Goal: Transaction & Acquisition: Purchase product/service

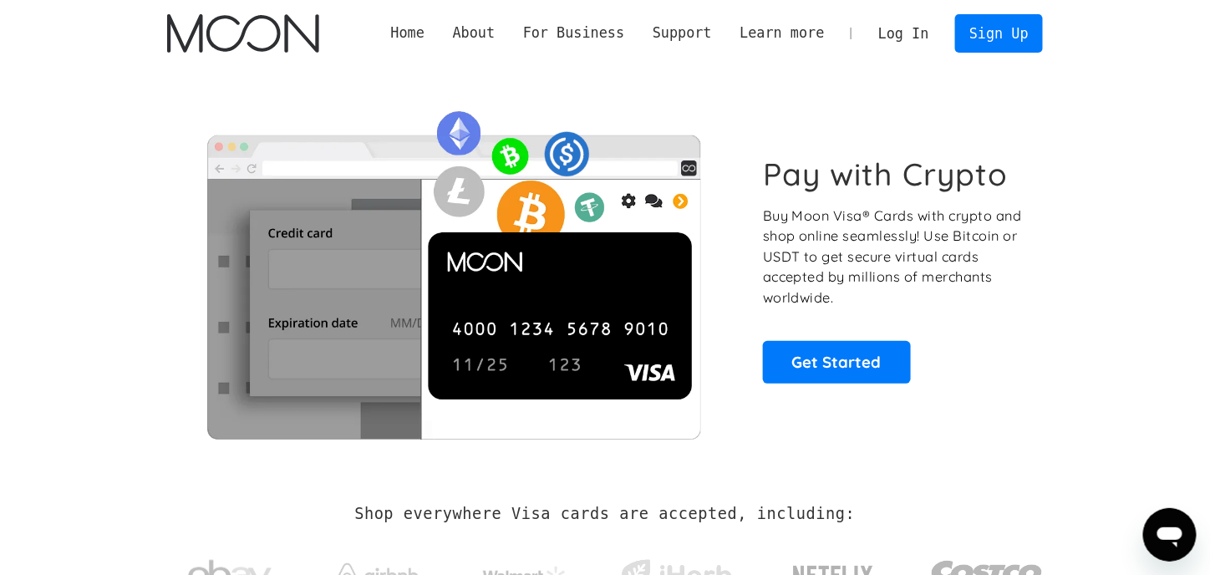
click at [917, 33] on link "Log In" at bounding box center [903, 33] width 79 height 37
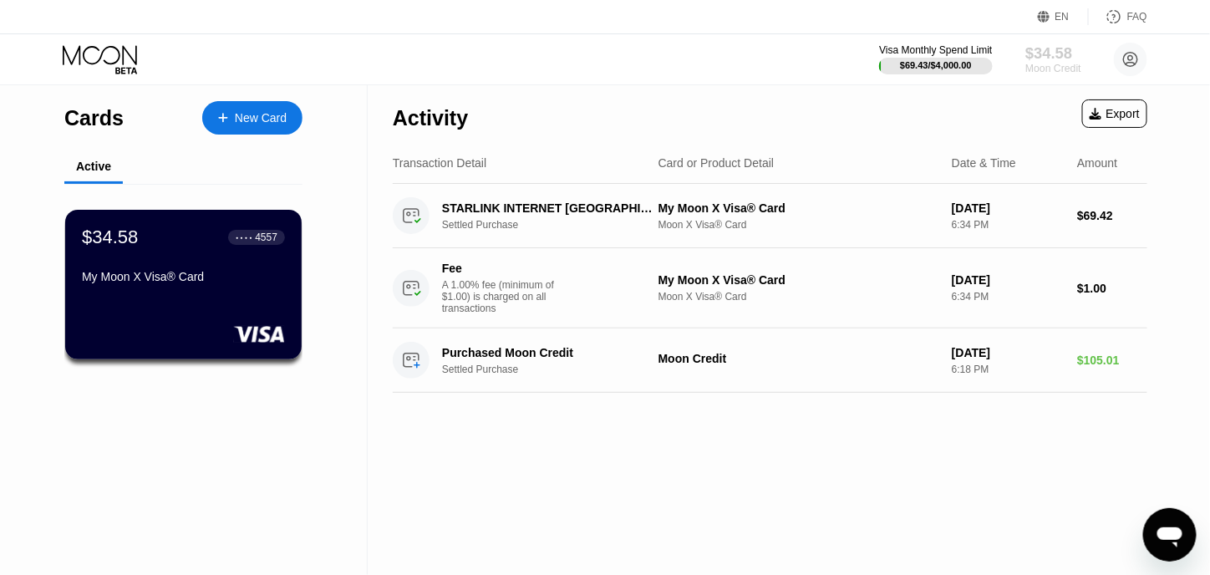
click at [1056, 52] on div "$34.58" at bounding box center [1054, 53] width 56 height 18
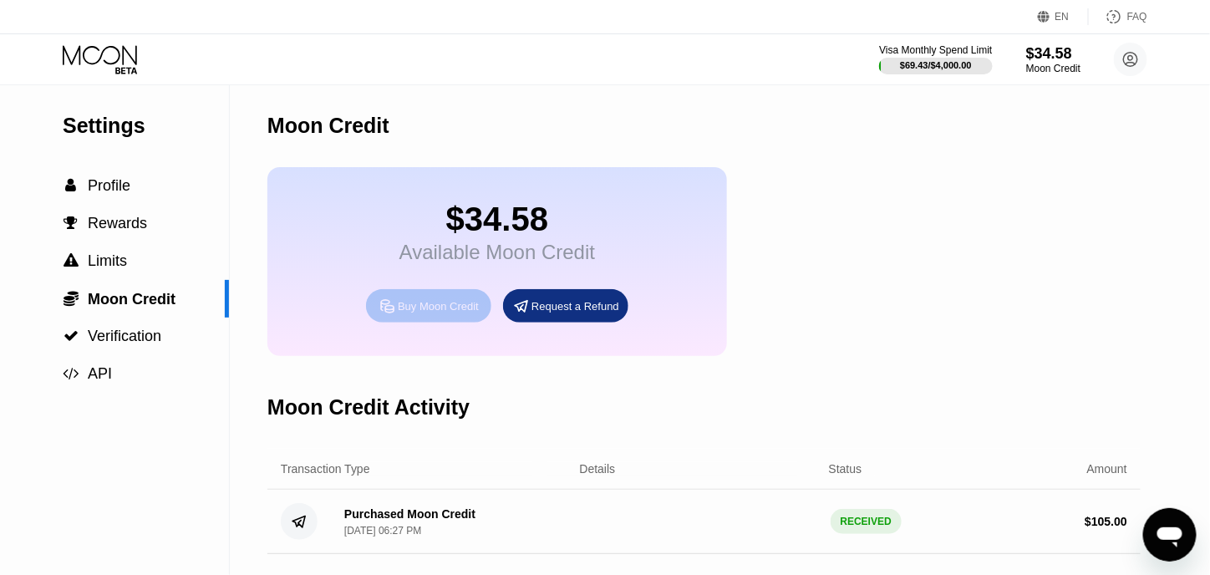
click at [450, 313] on div "Buy Moon Credit" at bounding box center [438, 306] width 81 height 14
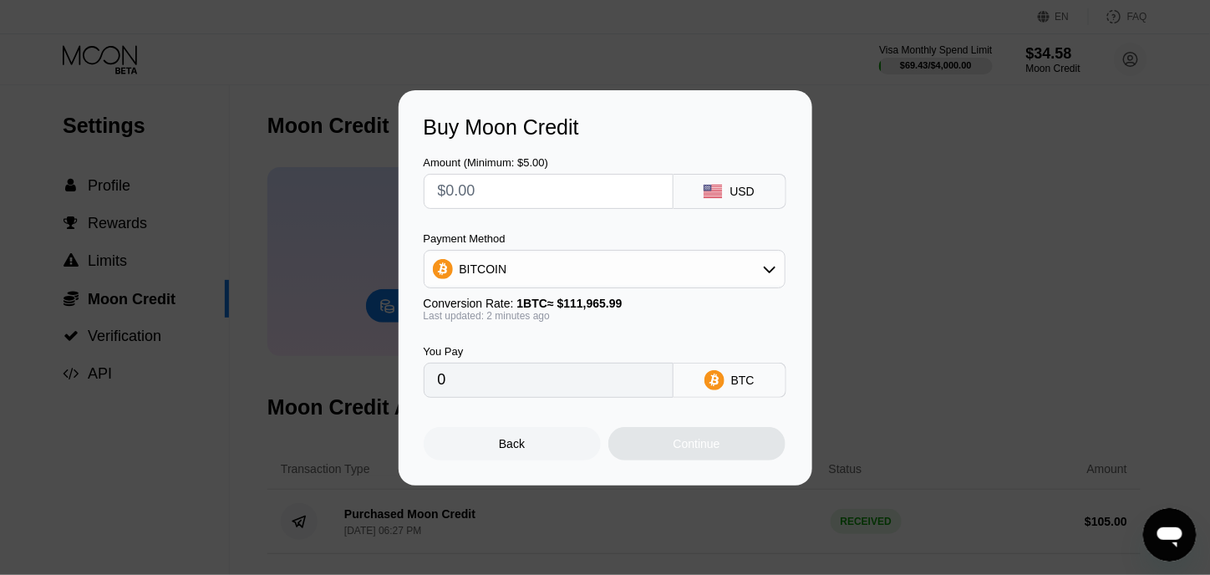
click at [604, 201] on input "text" at bounding box center [549, 191] width 222 height 33
type input "$10"
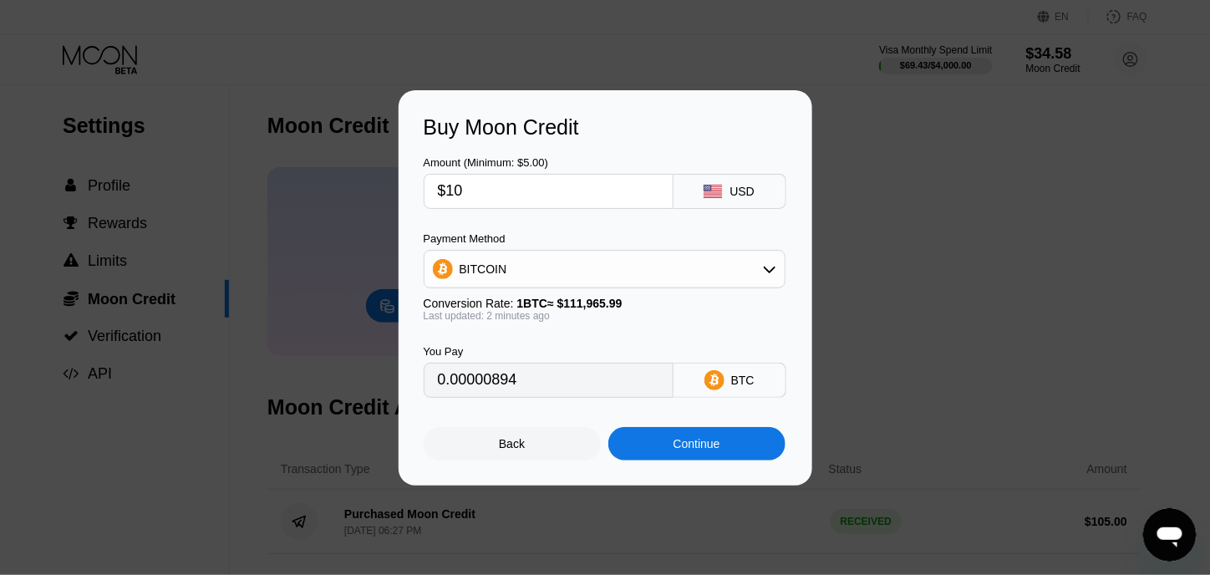
type input "0.00000894"
type input "$100"
type input "0.00089313"
type input "$100"
click at [582, 349] on div "You Pay" at bounding box center [549, 351] width 250 height 13
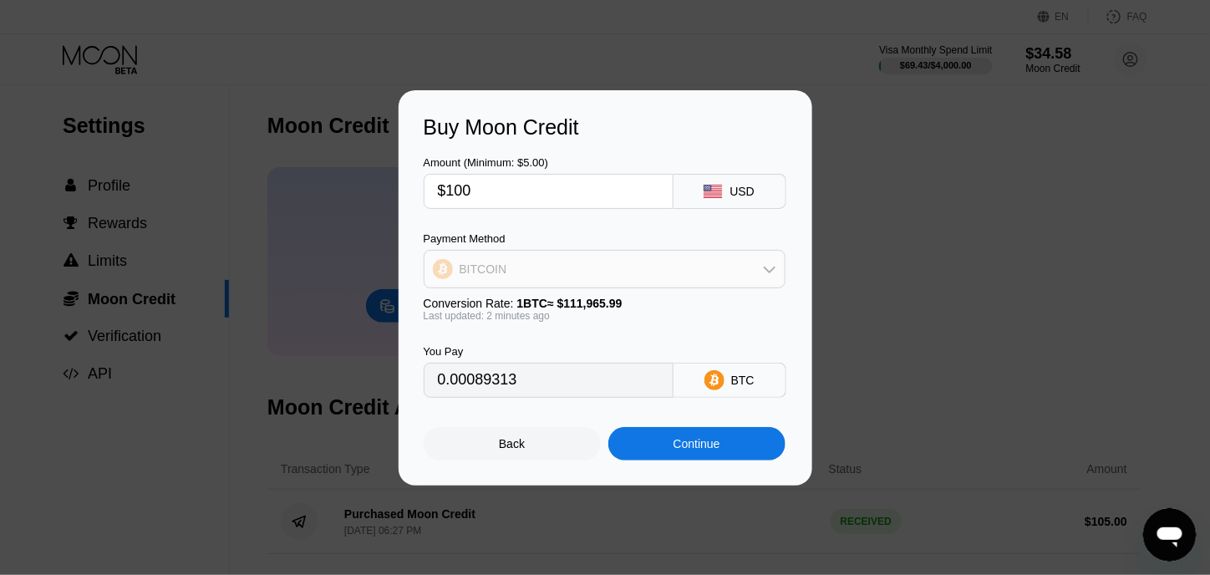
click at [722, 275] on div "BITCOIN" at bounding box center [605, 268] width 360 height 33
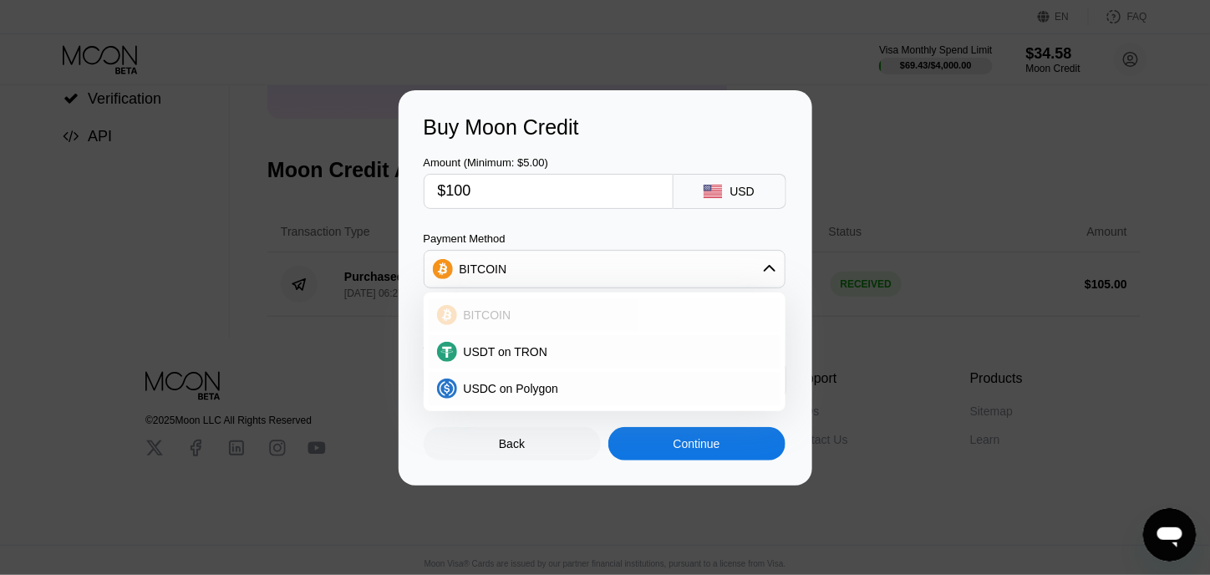
scroll to position [254, 0]
click at [696, 219] on div "Amount (Minimum: $5.00) $100 USD Payment Method BITCOIN BITCOIN USDT on TRON US…" at bounding box center [606, 269] width 364 height 258
click at [665, 279] on div "BITCOIN" at bounding box center [605, 268] width 360 height 33
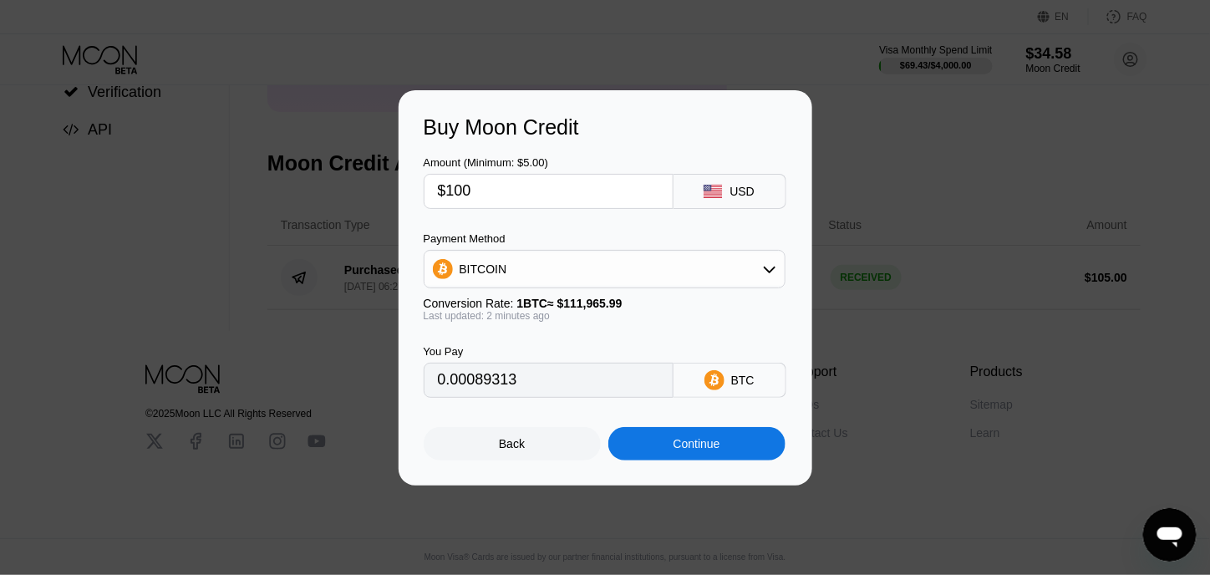
click at [671, 438] on div "Continue" at bounding box center [697, 443] width 177 height 33
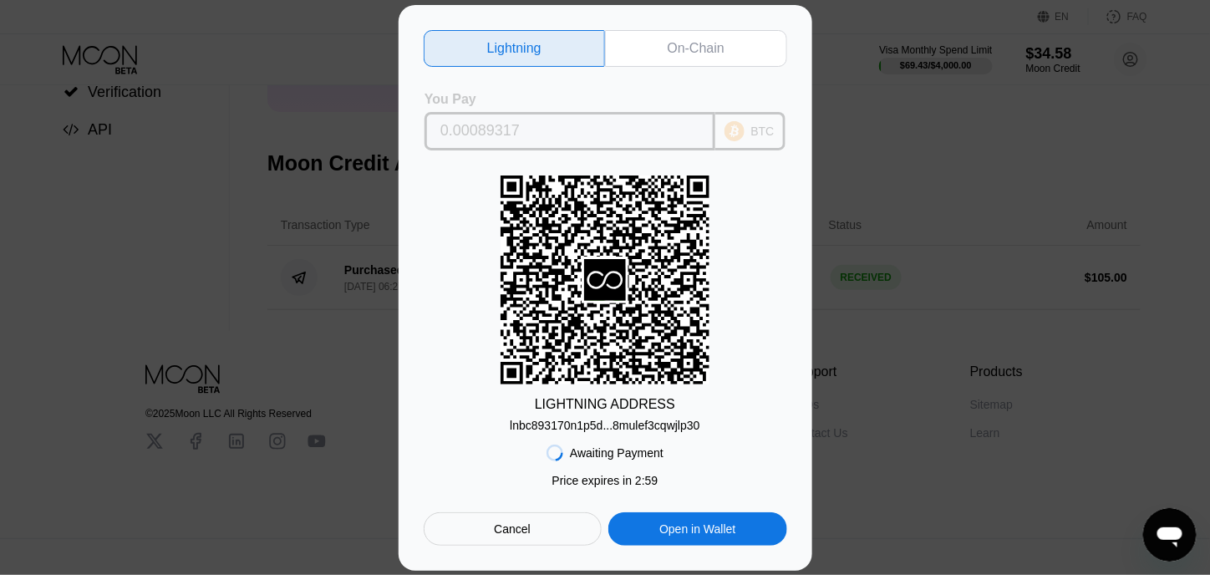
click at [631, 135] on input "0.00089317" at bounding box center [570, 131] width 259 height 33
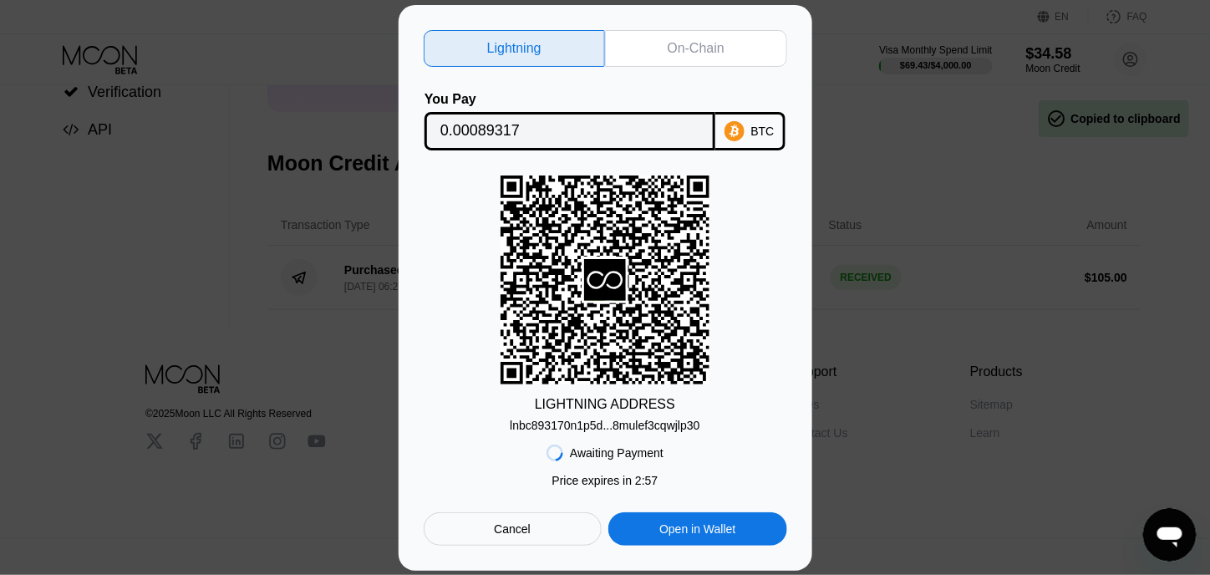
click at [721, 41] on div "On-Chain" at bounding box center [696, 48] width 57 height 17
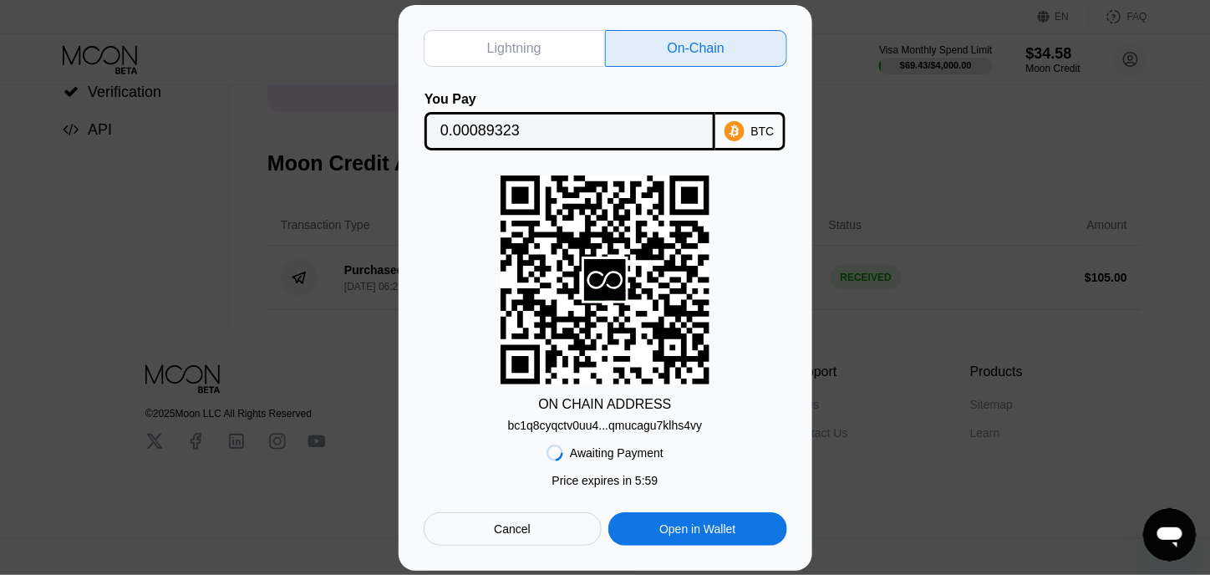
click at [542, 137] on input "0.00089323" at bounding box center [570, 131] width 259 height 33
click at [592, 93] on div "You Pay" at bounding box center [570, 99] width 291 height 15
click at [577, 427] on div "bc1q8cyqctv0uu4...qmucagu7klhs4vy" at bounding box center [605, 425] width 195 height 13
click at [497, 564] on div "Lightning On-Chain You Pay 0.00089323 BTC ON CHAIN ADDRESS bc1q8cyqctv0uu4...qm…" at bounding box center [606, 288] width 414 height 566
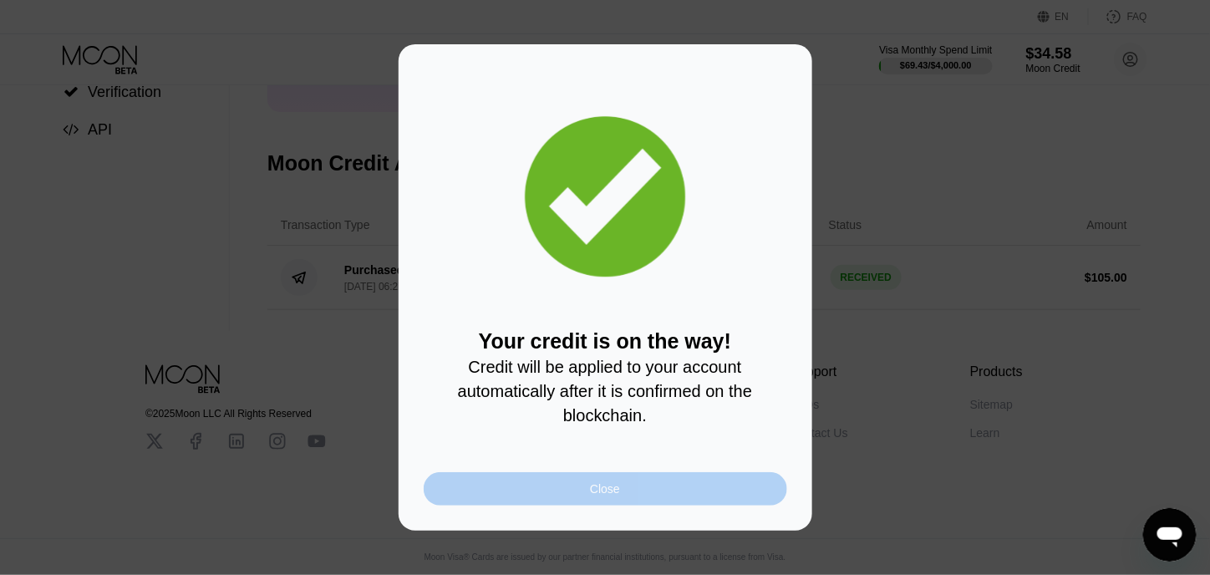
click at [645, 502] on div "Close" at bounding box center [606, 488] width 364 height 33
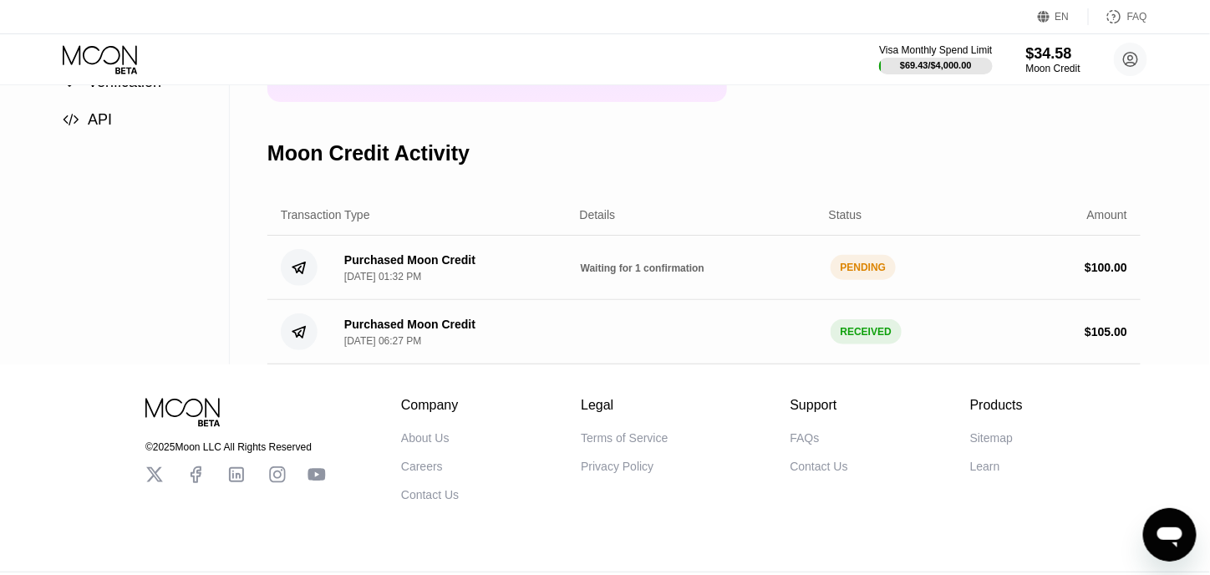
click at [104, 53] on icon at bounding box center [102, 59] width 78 height 29
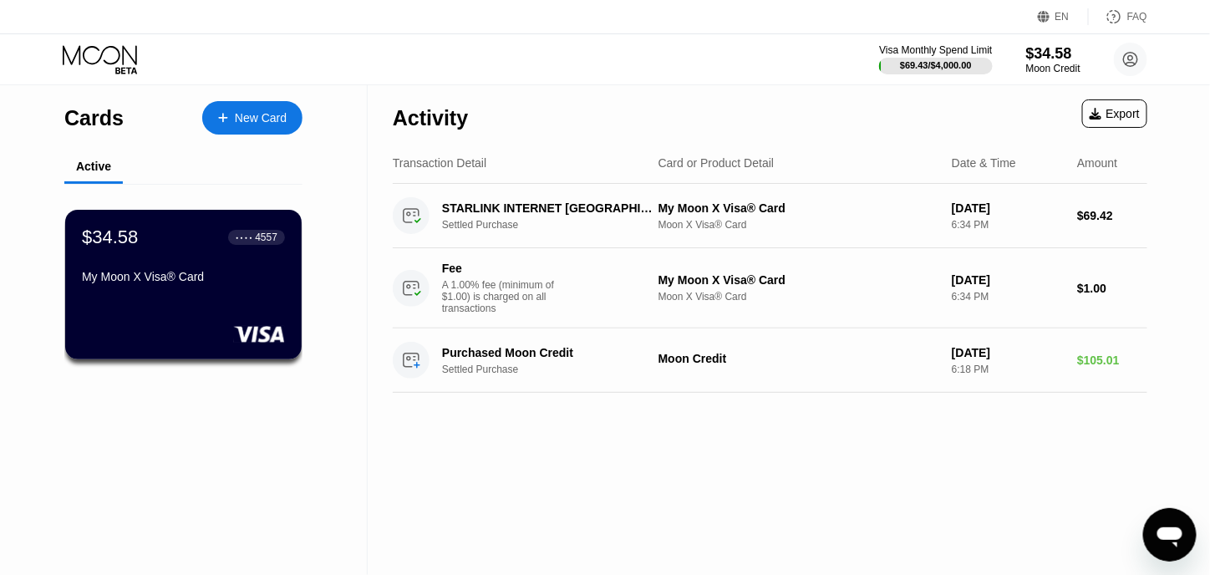
click at [112, 68] on icon at bounding box center [102, 59] width 78 height 29
click at [433, 419] on div "Activity Export Transaction Detail Card or Product Detail Date & Time Amount ST…" at bounding box center [770, 329] width 805 height 491
click at [1041, 65] on div "Moon Credit" at bounding box center [1054, 69] width 56 height 12
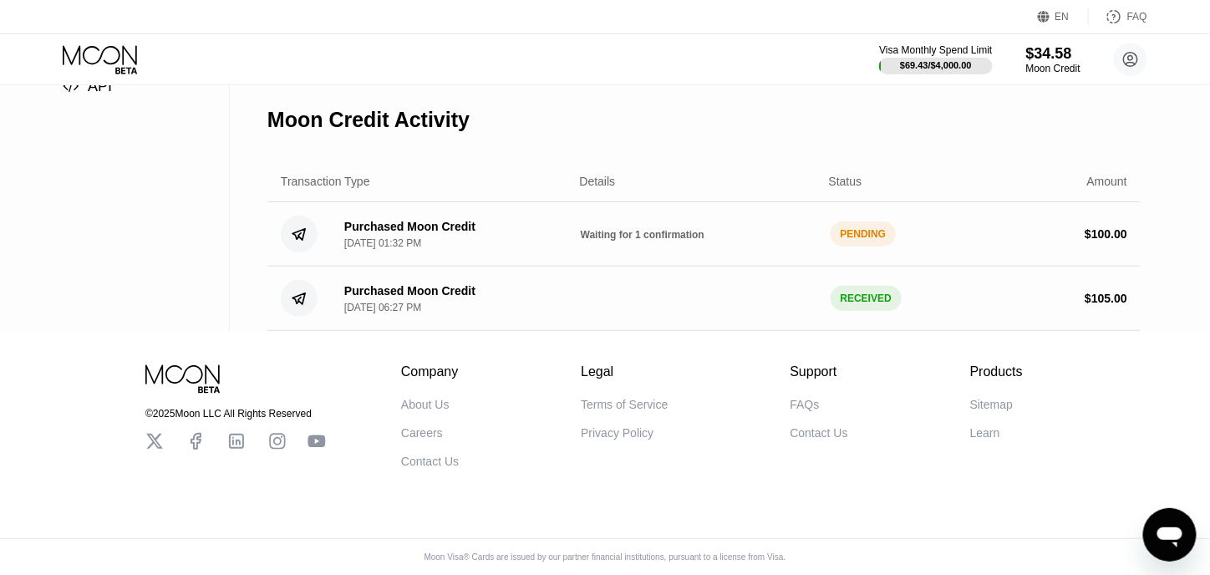
scroll to position [315, 0]
click at [127, 37] on div "Visa Monthly Spend Limit $69.43 / $4,000.00 $134.59 Moon Credit [PERSON_NAME] […" at bounding box center [605, 59] width 1210 height 50
click at [123, 61] on icon at bounding box center [100, 54] width 74 height 19
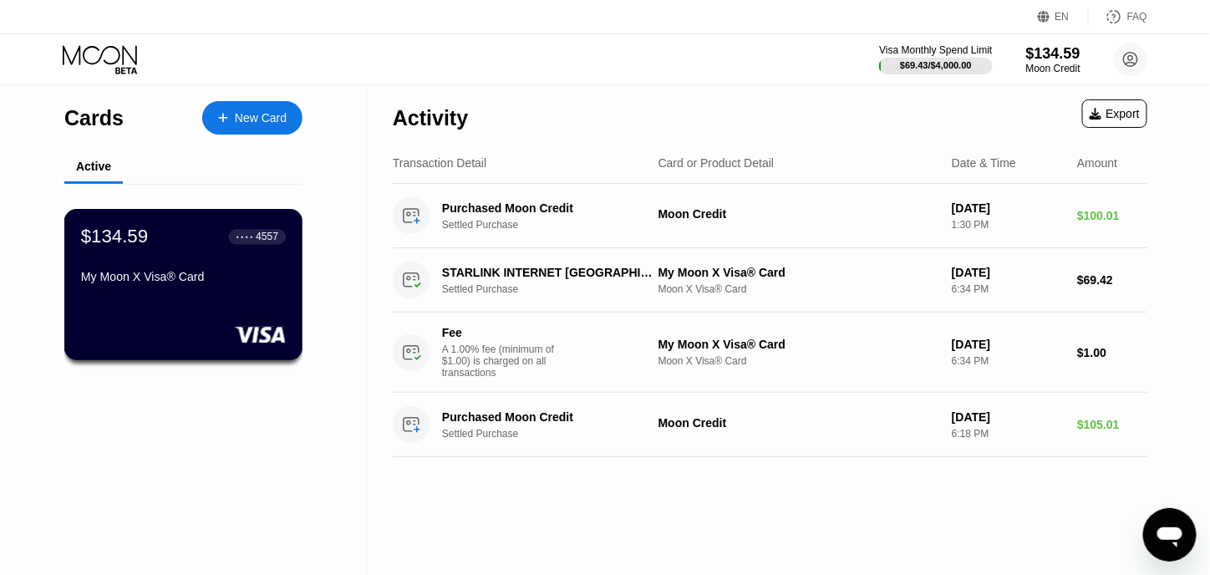
click at [189, 238] on div "$134.59 ● ● ● ● 4557" at bounding box center [183, 237] width 205 height 22
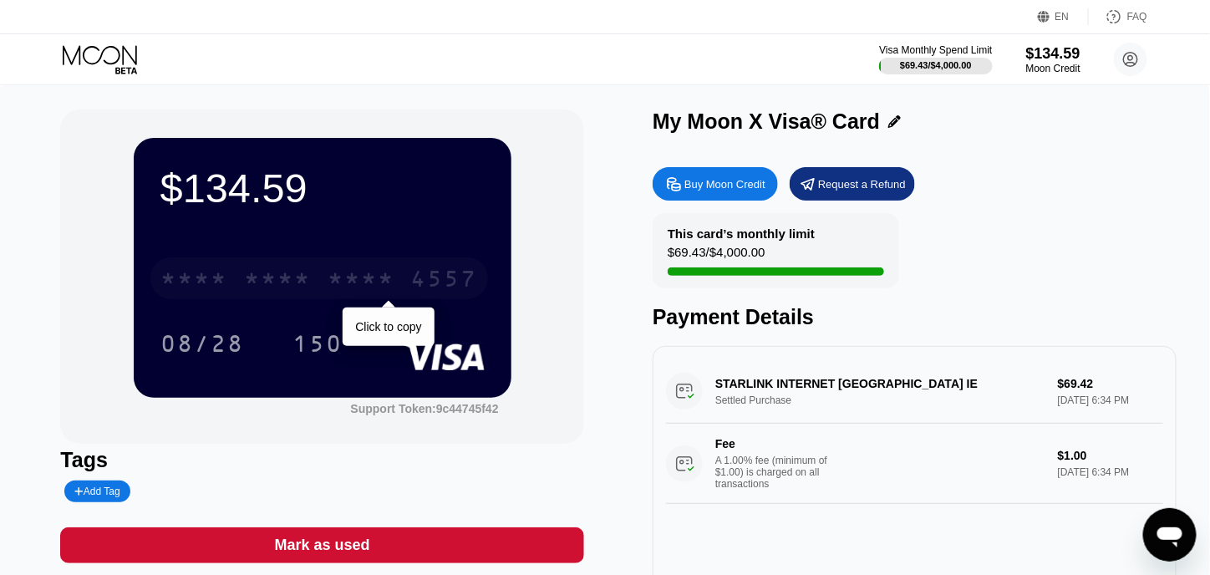
click at [343, 276] on div "* * * *" at bounding box center [361, 281] width 67 height 27
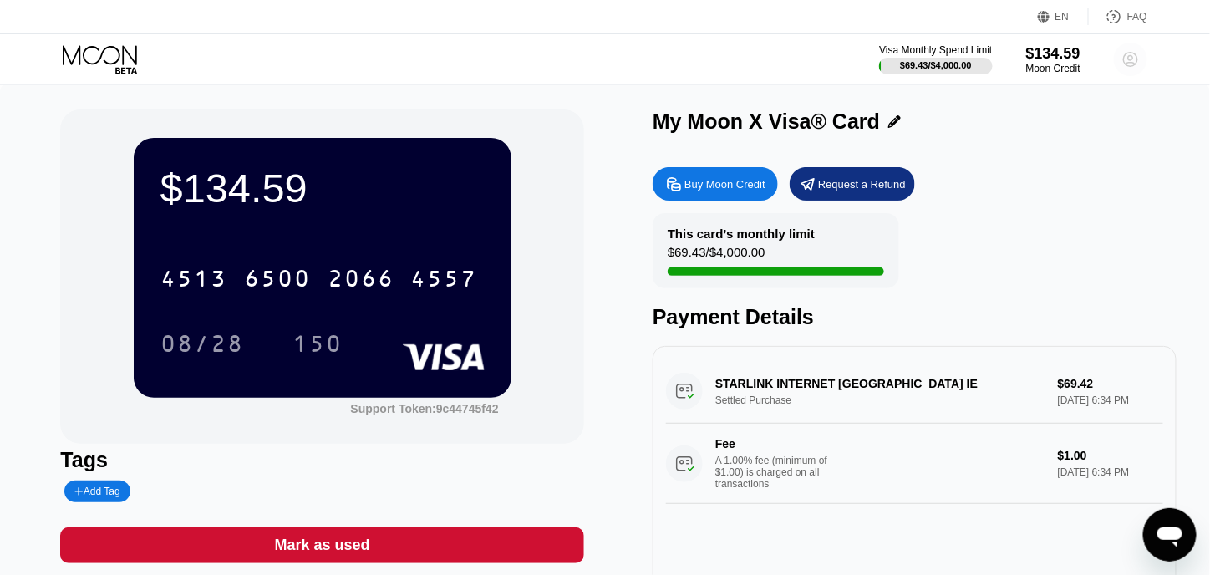
click at [1129, 45] on circle at bounding box center [1130, 59] width 33 height 33
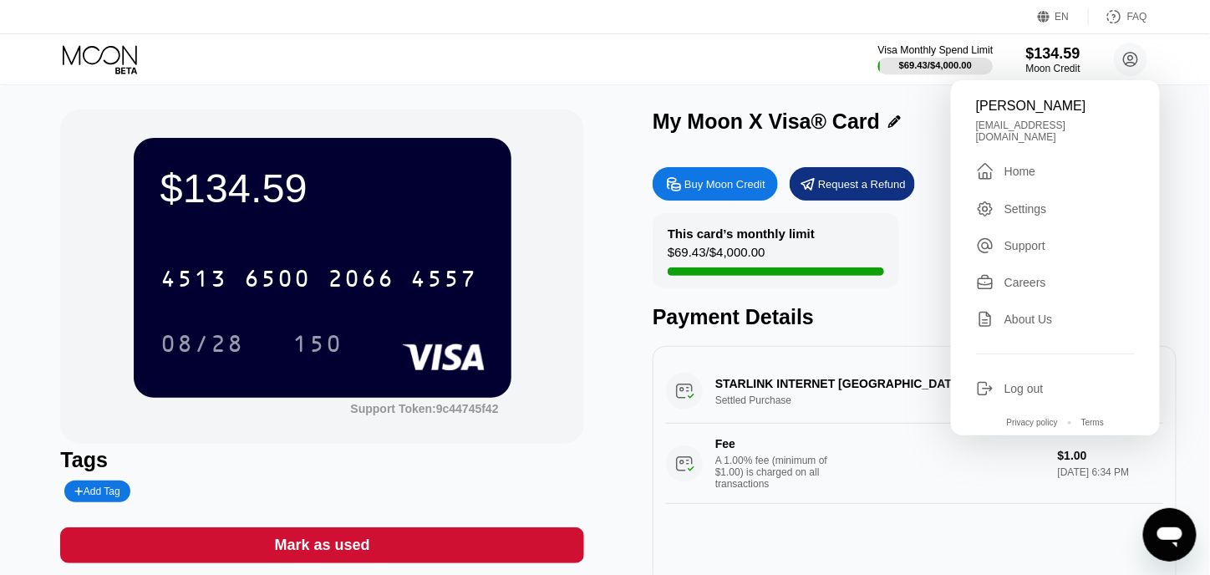
click at [849, 33] on div "EN Language Select an item Save FAQ" at bounding box center [605, 17] width 1210 height 34
